Goal: Find specific page/section: Find specific page/section

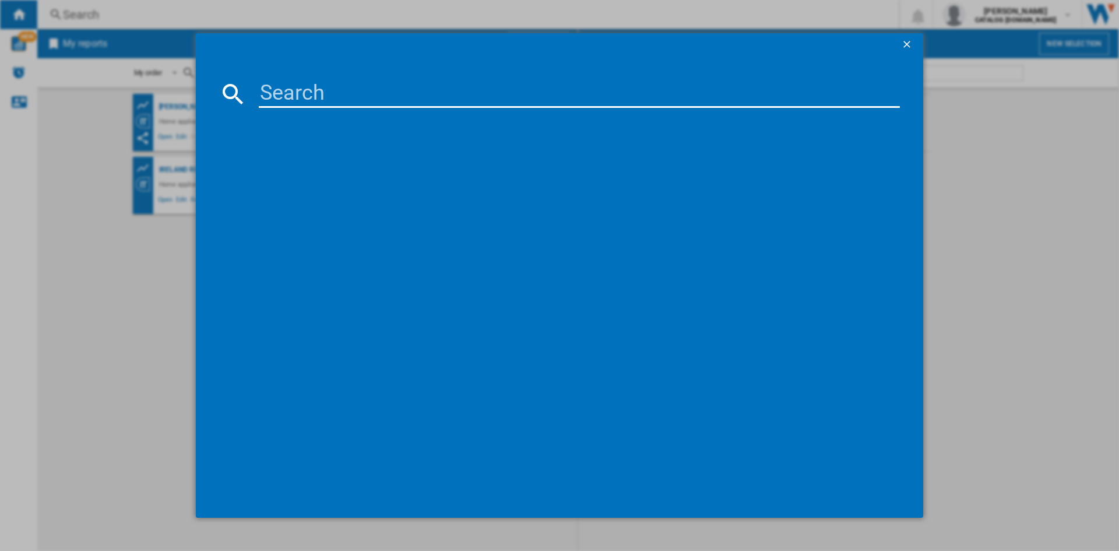
click at [317, 90] on input at bounding box center [579, 94] width 641 height 28
paste input "CHD93MWWSUK"
type input "CHD93MWWS"
click at [327, 172] on div "HOTPOINT CHD93MWWS WHITE" at bounding box center [568, 170] width 630 height 12
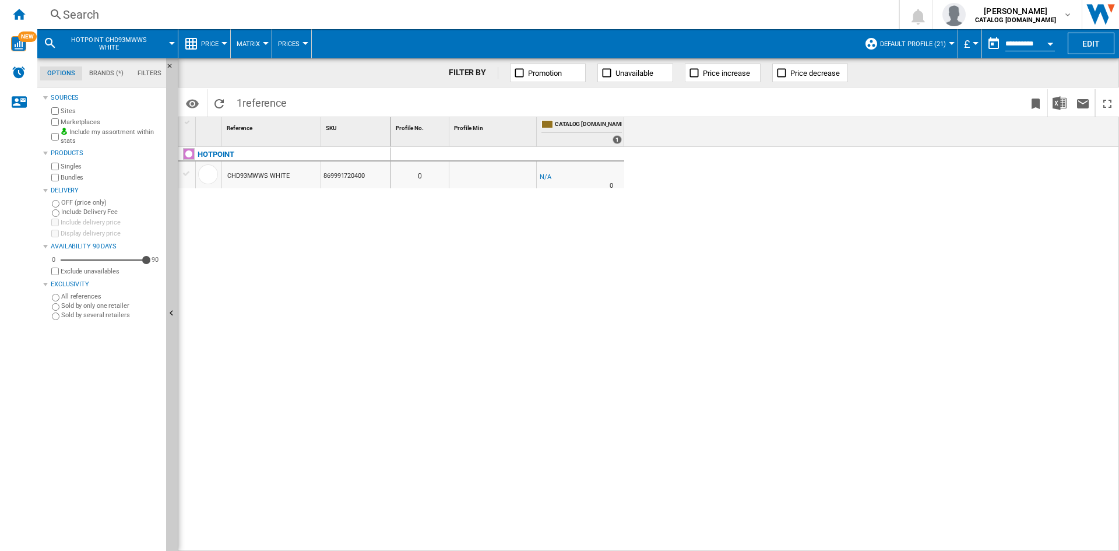
click at [83, 15] on div "Search" at bounding box center [466, 14] width 806 height 16
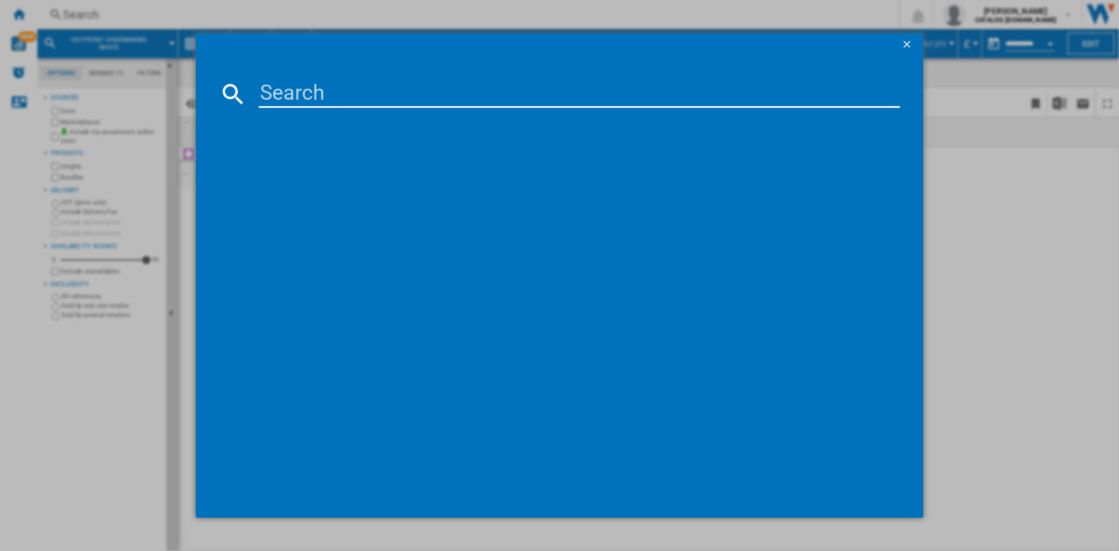
click at [315, 100] on input at bounding box center [579, 94] width 641 height 28
type input "H8FHP51X"
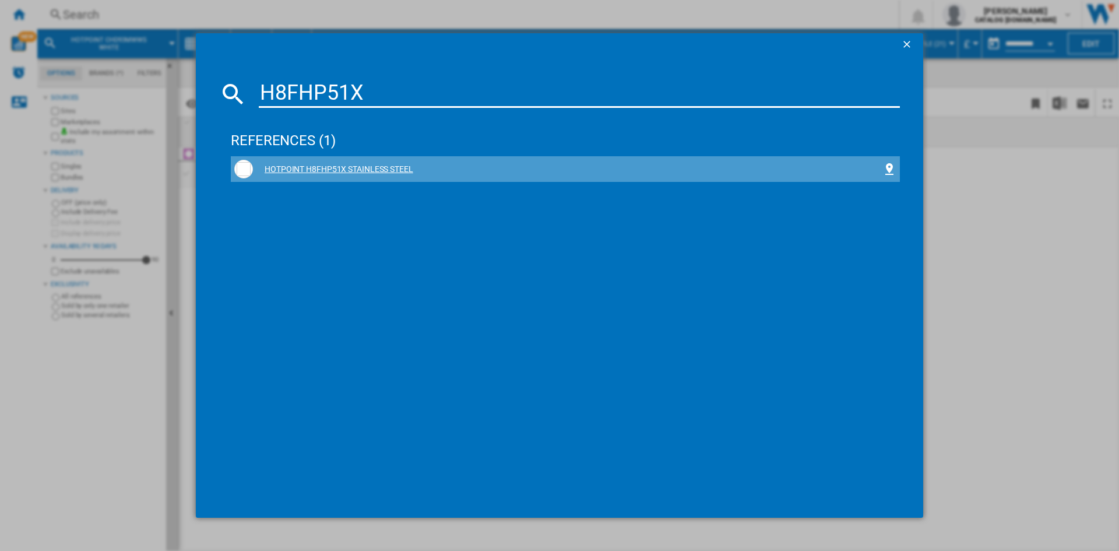
click at [326, 173] on div "HOTPOINT H8FHP51X STAINLESS STEEL" at bounding box center [568, 170] width 630 height 12
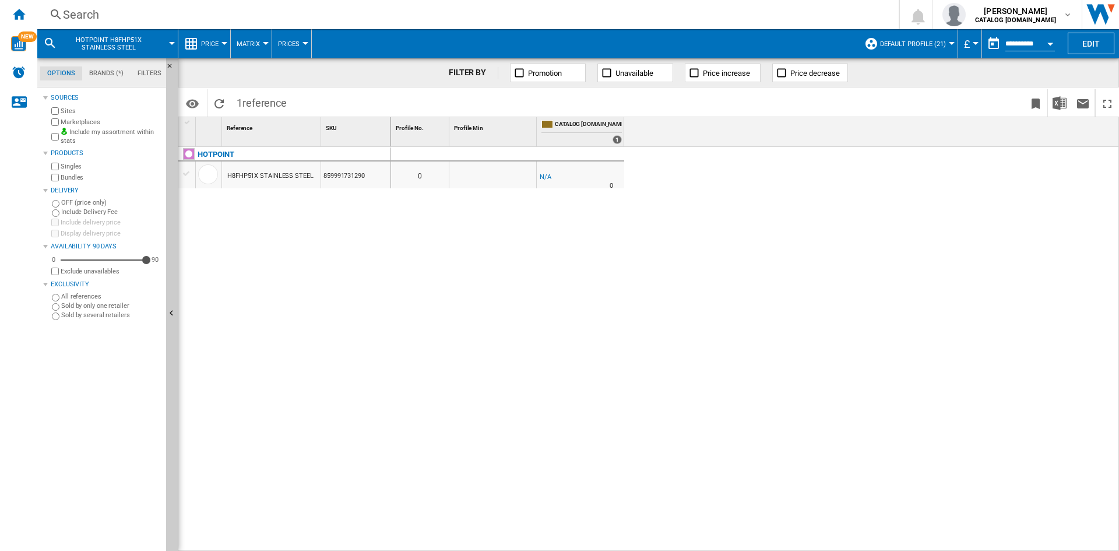
click at [84, 9] on div "Search" at bounding box center [466, 14] width 806 height 16
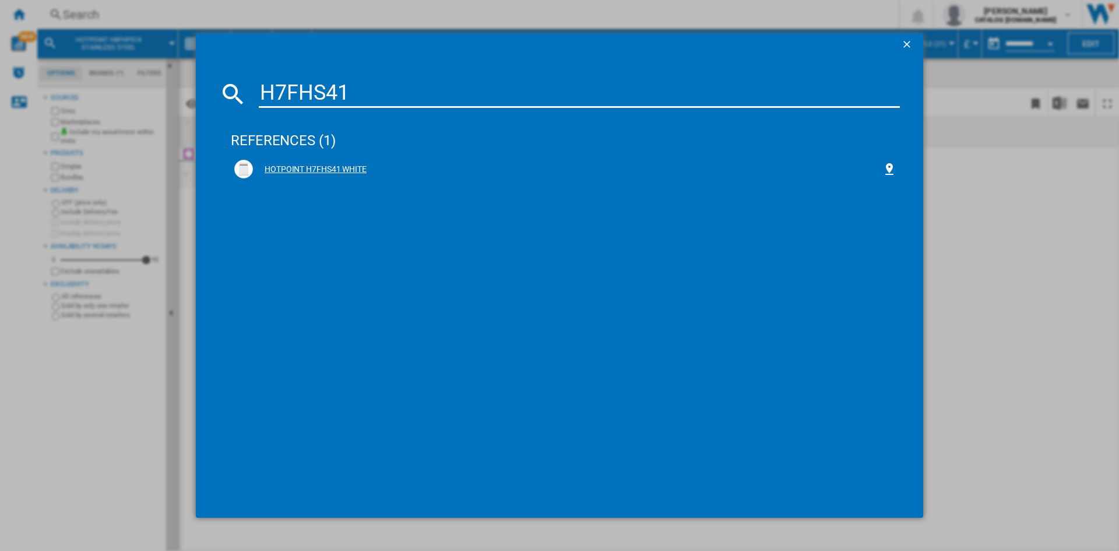
type input "H7FHS41"
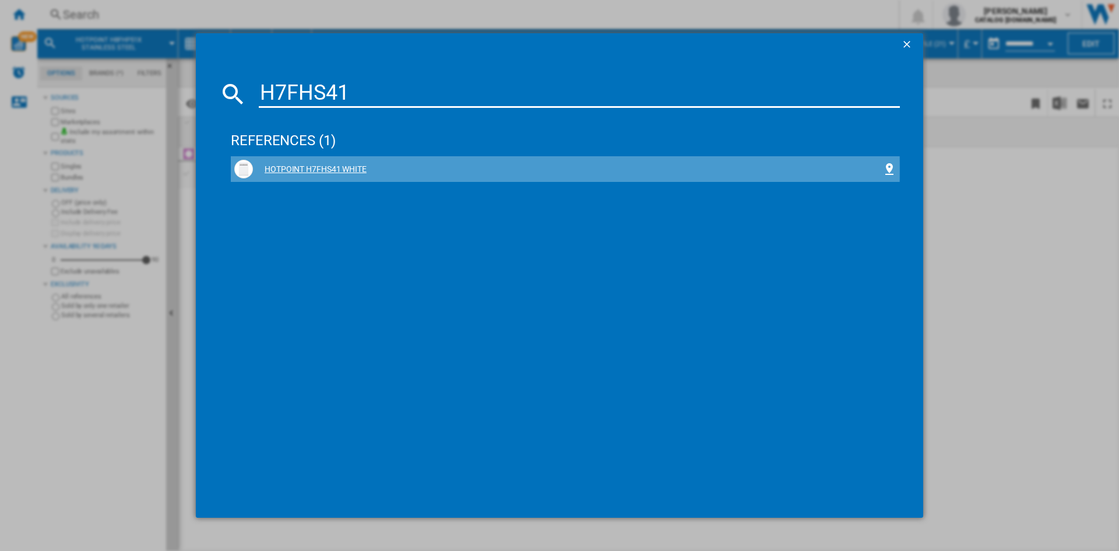
click at [304, 169] on div "HOTPOINT H7FHS41 WHITE" at bounding box center [568, 170] width 630 height 12
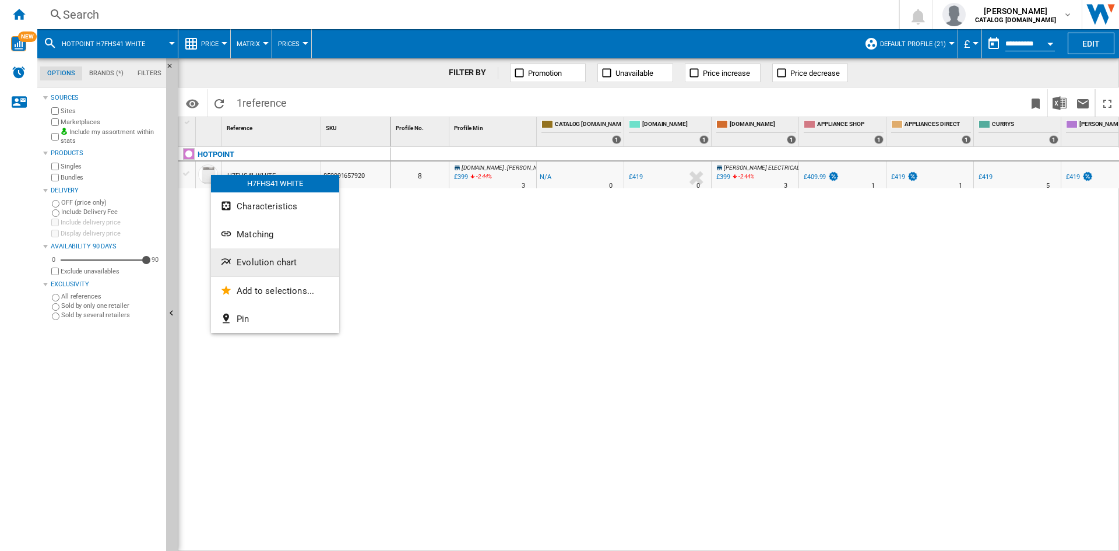
click at [286, 263] on span "Evolution chart" at bounding box center [267, 262] width 60 height 10
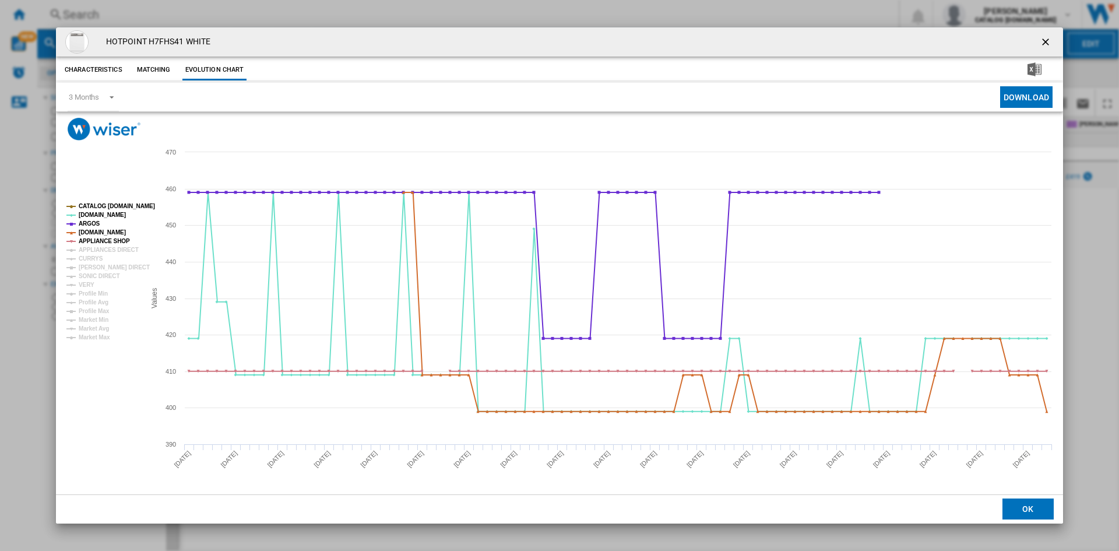
drag, startPoint x: 1044, startPoint y: 41, endPoint x: 971, endPoint y: 48, distance: 73.3
click at [1045, 41] on ng-md-icon "getI18NText('BUTTONS.CLOSE_DIALOG')" at bounding box center [1047, 43] width 14 height 14
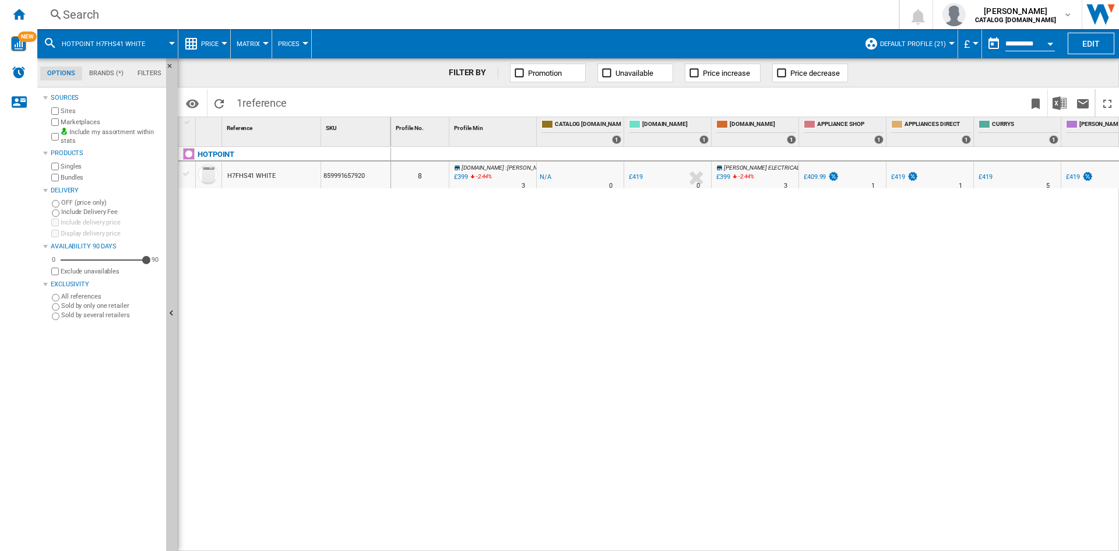
click at [68, 9] on div "Search" at bounding box center [466, 14] width 806 height 16
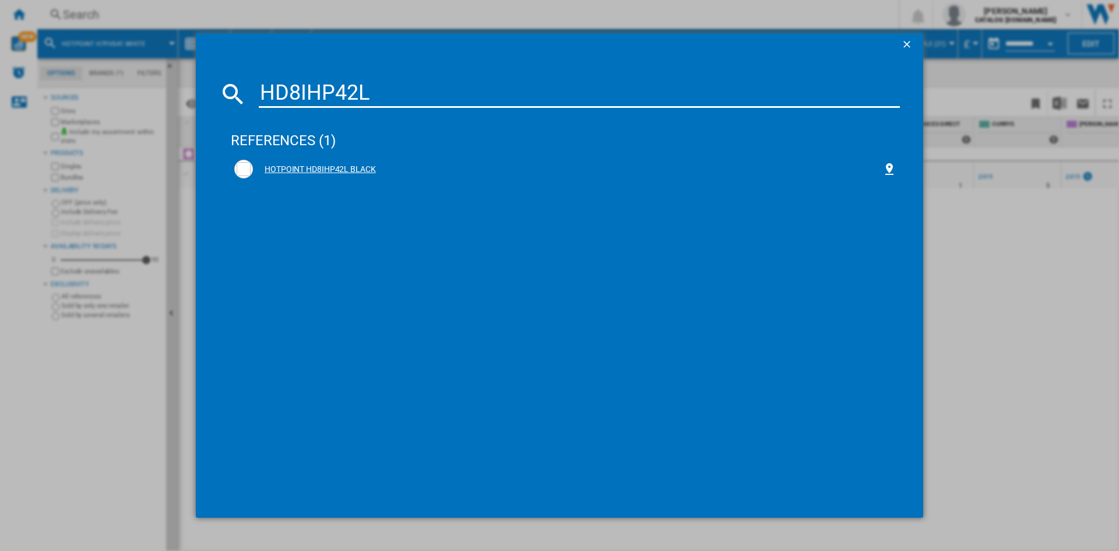
type input "HD8IHP42L"
click at [317, 166] on div "HOTPOINT HD8IHP42L BLACK" at bounding box center [568, 170] width 630 height 12
